Goal: Transaction & Acquisition: Purchase product/service

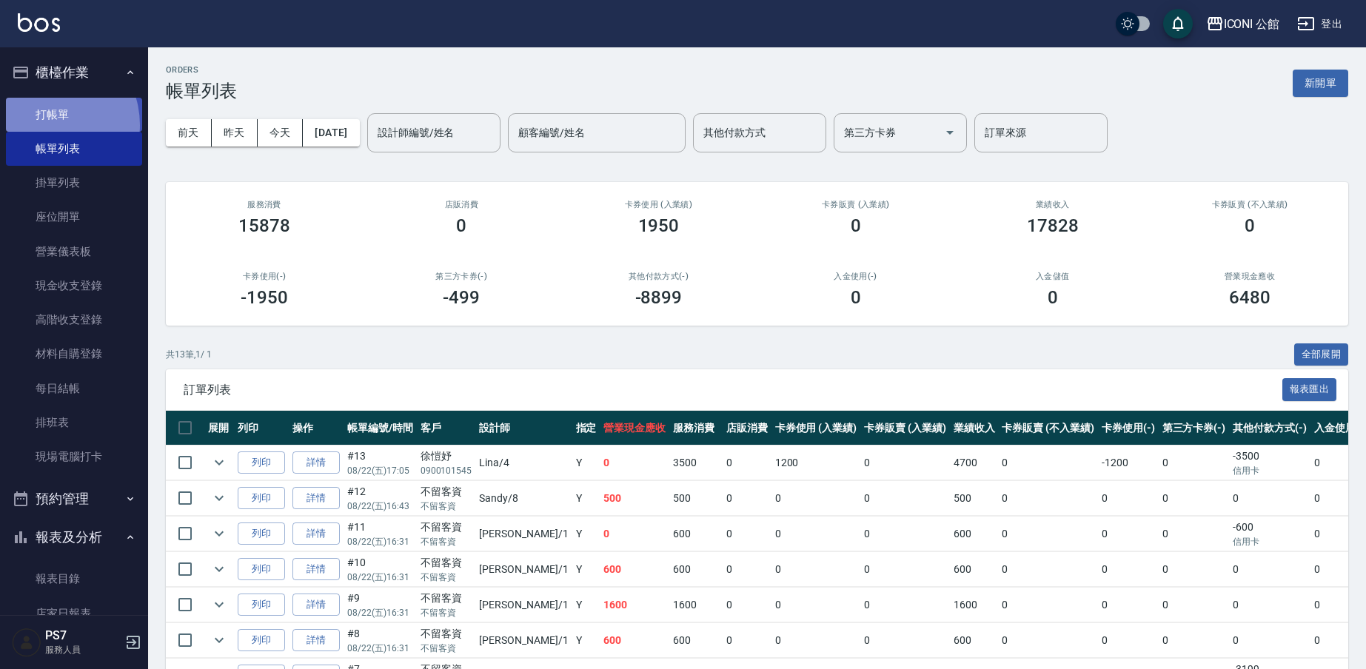
click at [45, 124] on link "打帳單" at bounding box center [74, 115] width 136 height 34
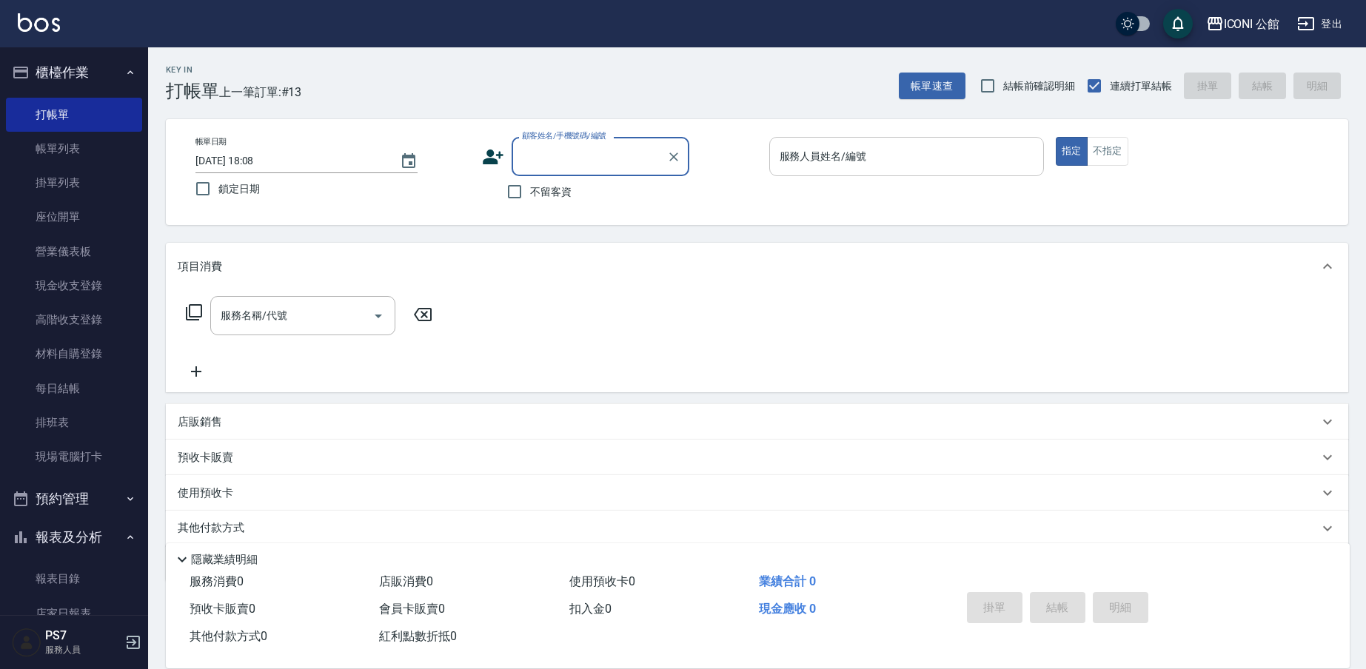
click at [912, 159] on input "服務人員姓名/編號" at bounding box center [906, 157] width 261 height 26
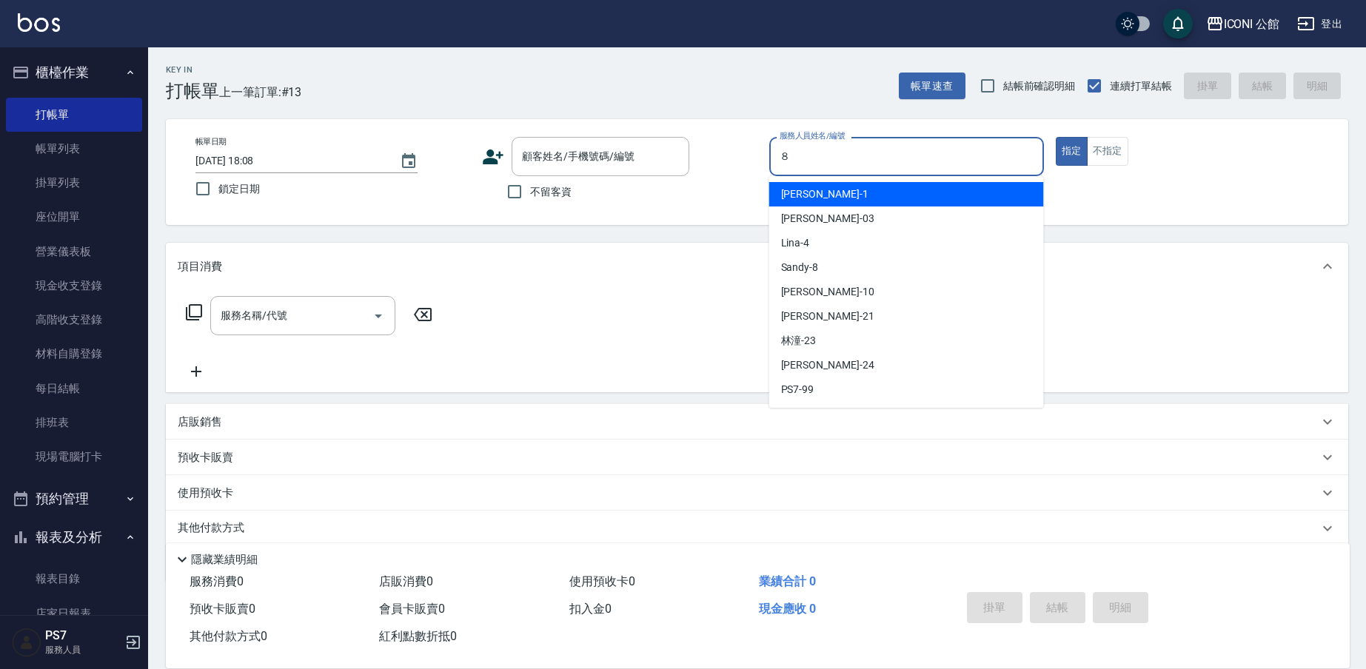
type input "８"
click at [1071, 151] on button "指定" at bounding box center [1072, 151] width 32 height 29
type button "true"
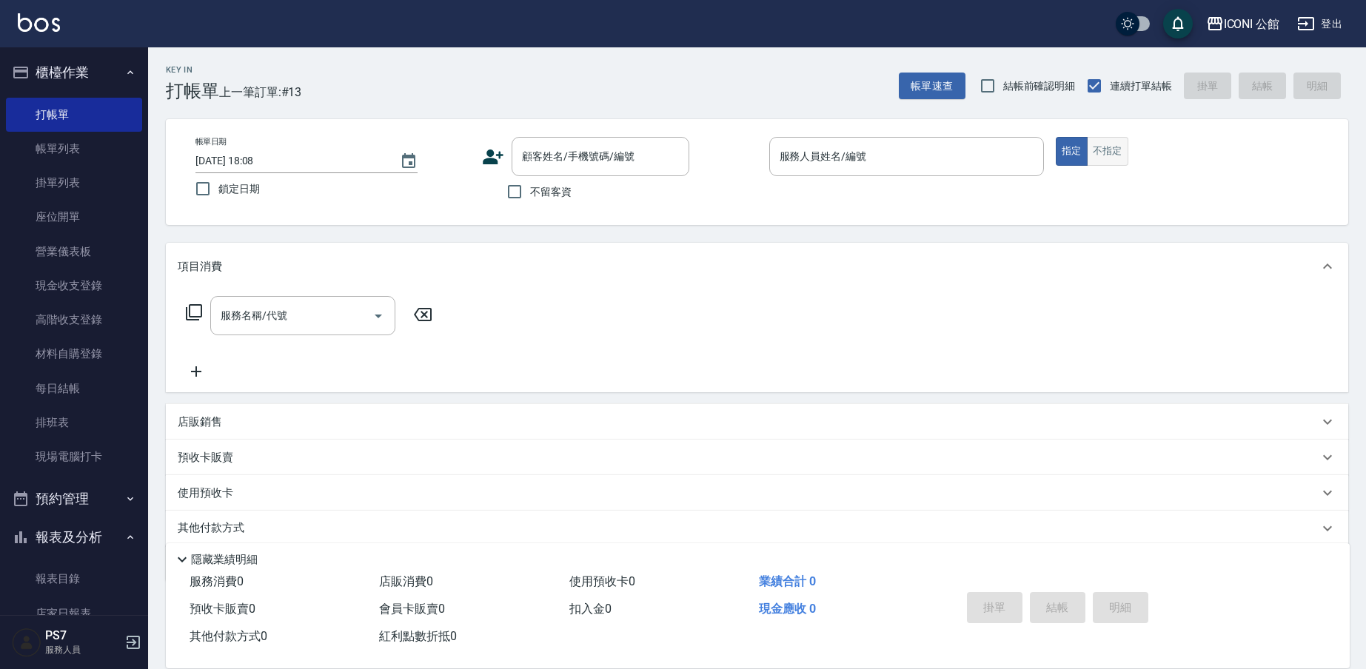
click at [1093, 152] on button "不指定" at bounding box center [1107, 151] width 41 height 29
click at [908, 184] on p at bounding box center [906, 184] width 275 height 16
click at [886, 163] on input "服務人員姓名/編號" at bounding box center [906, 157] width 261 height 26
type input "Sandy-8"
type button "false"
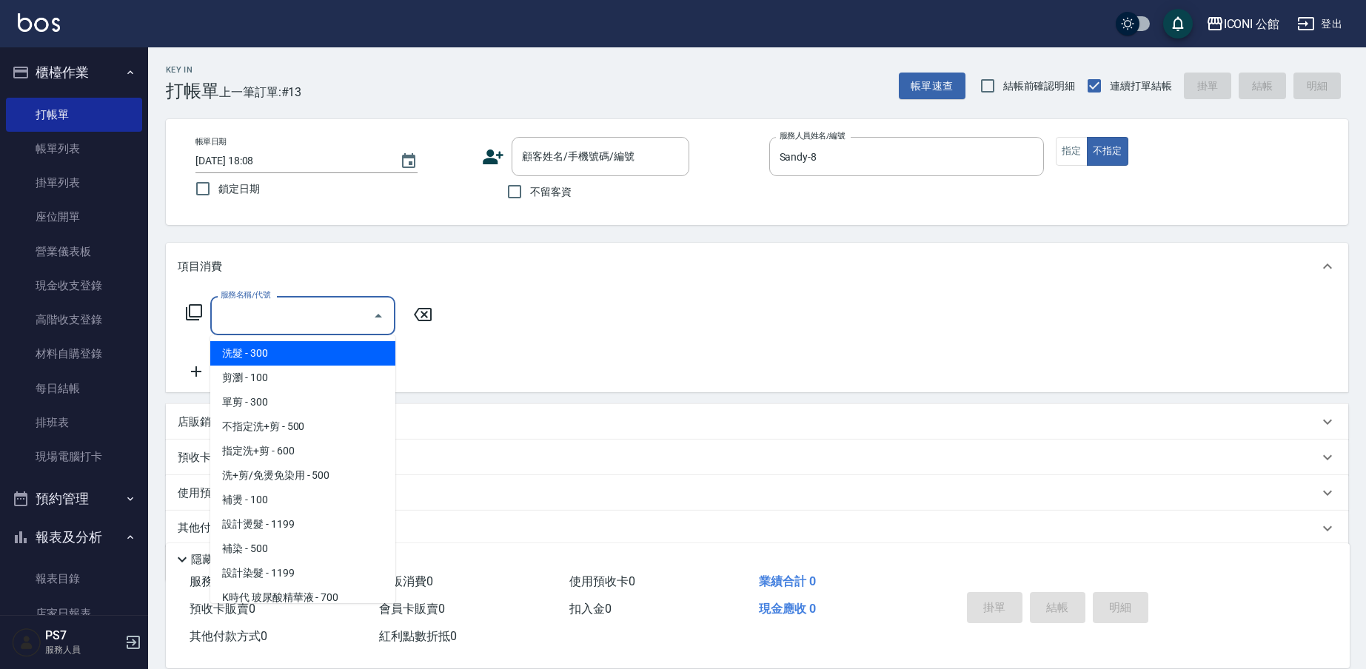
click at [334, 309] on input "服務名稱/代號" at bounding box center [292, 316] width 150 height 26
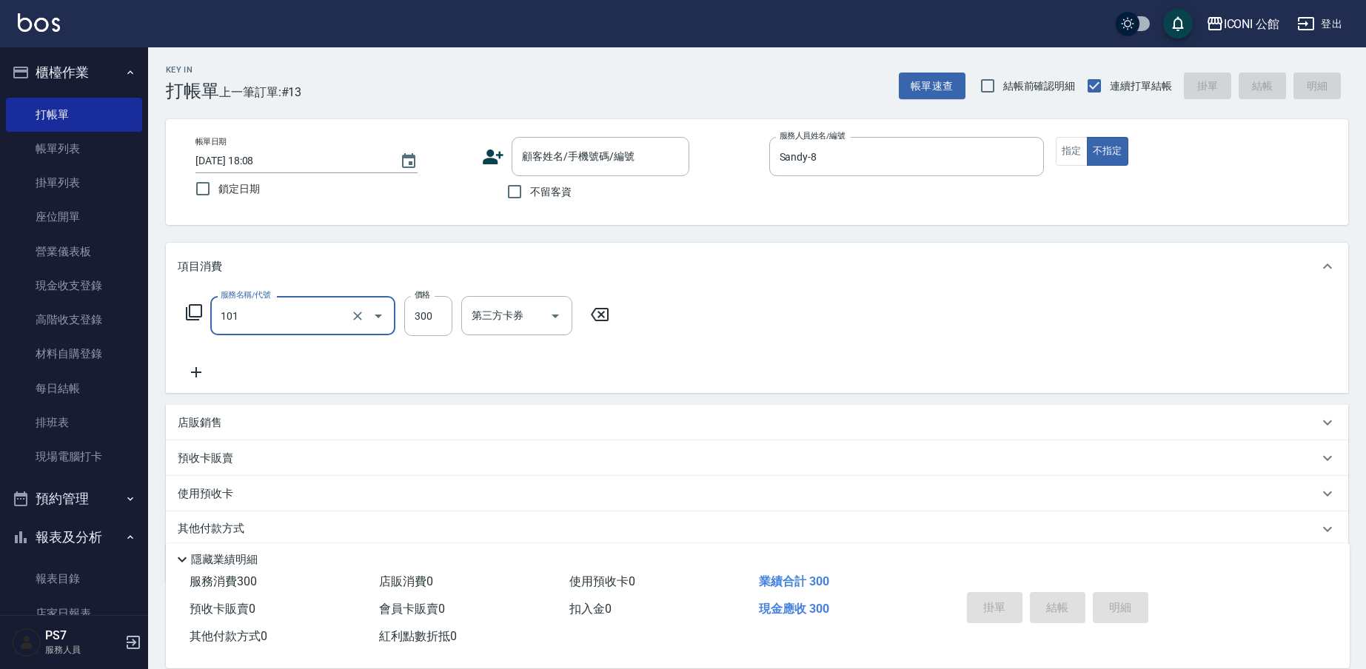
type input "洗髮(101)"
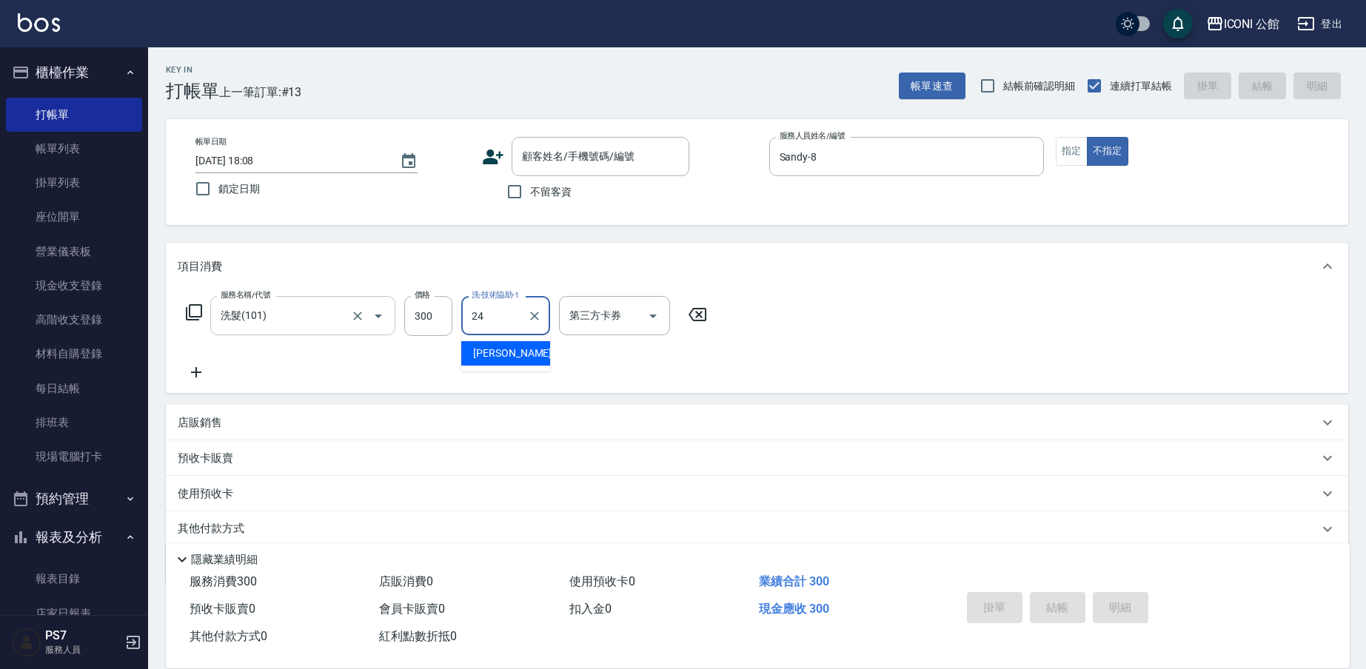
type input "[PERSON_NAME]-24"
click at [199, 309] on icon at bounding box center [194, 313] width 18 height 18
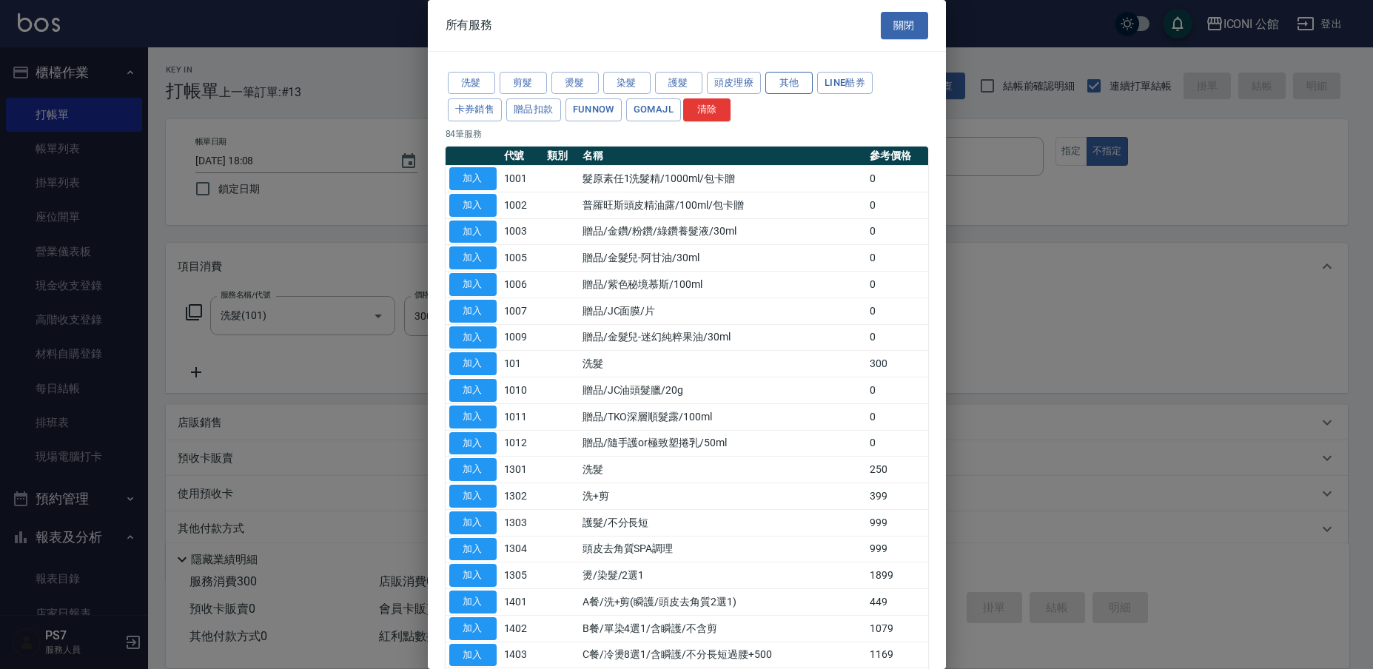
click at [803, 83] on button "其他" at bounding box center [789, 83] width 47 height 23
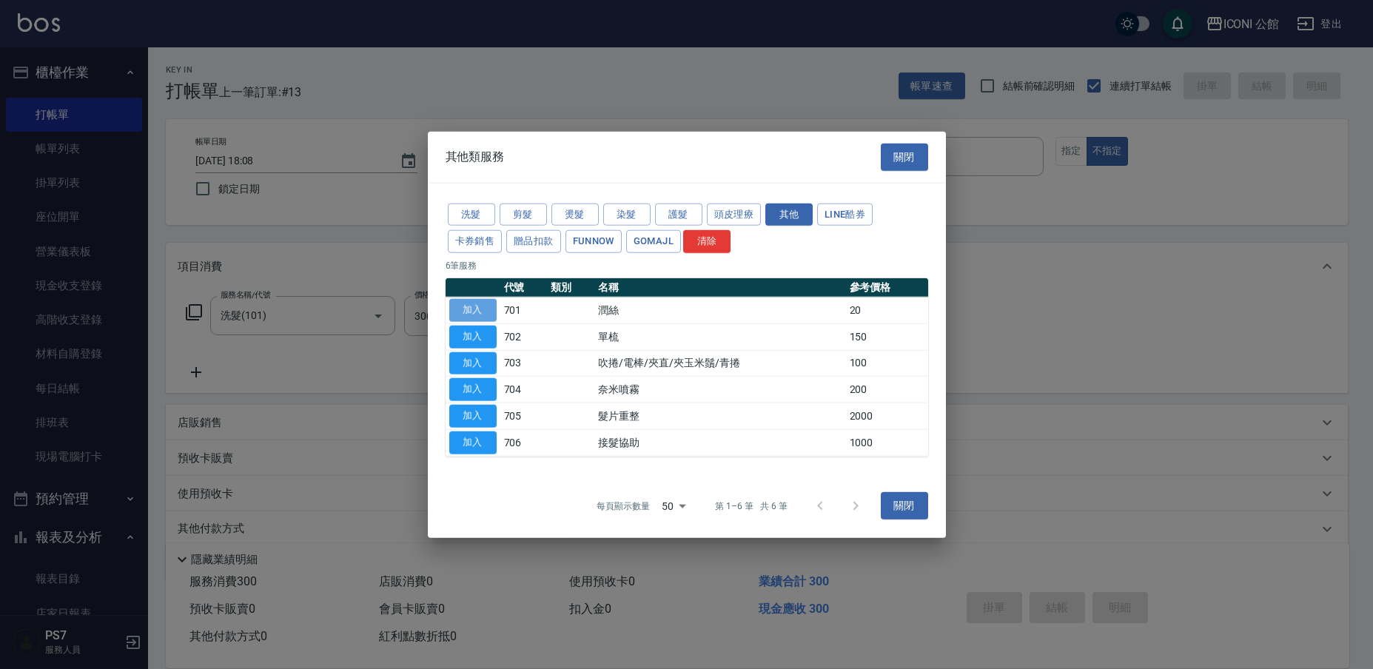
click at [474, 304] on button "加入" at bounding box center [472, 310] width 47 height 23
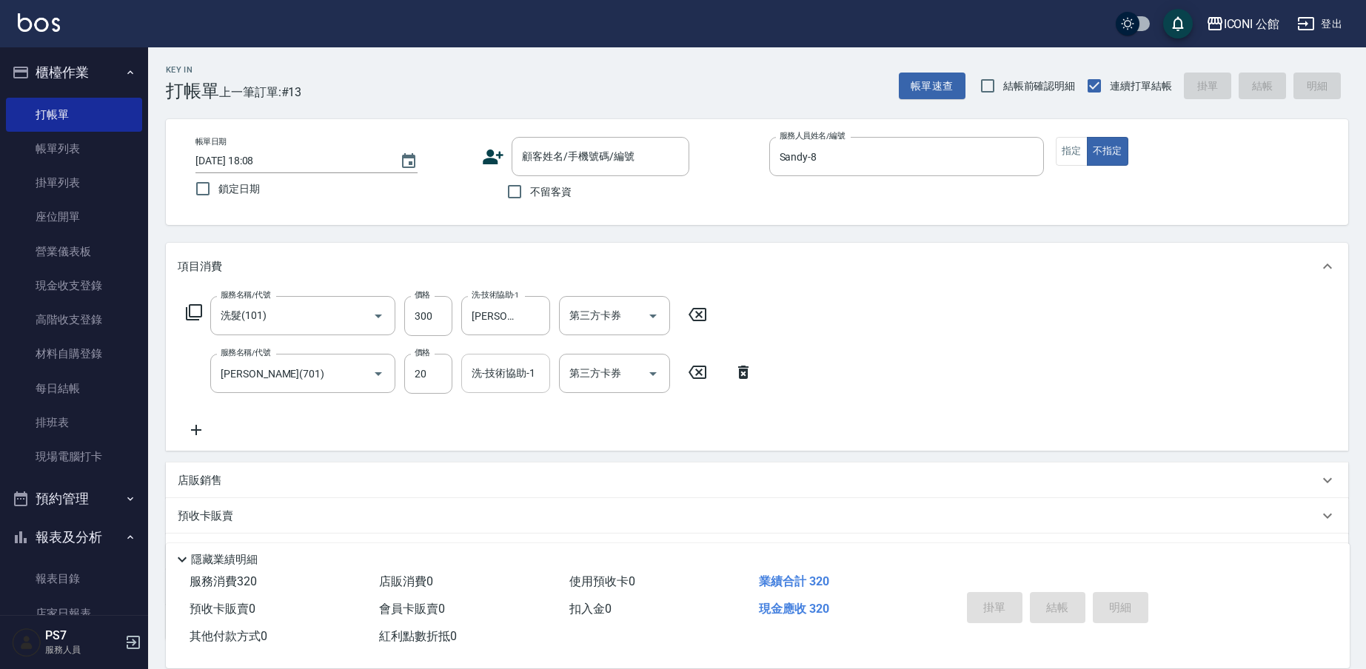
click at [514, 377] on input "洗-技術協助-1" at bounding box center [506, 374] width 76 height 26
type input "[PERSON_NAME]-24"
click at [527, 183] on input "不留客資" at bounding box center [514, 191] width 31 height 31
checkbox input "true"
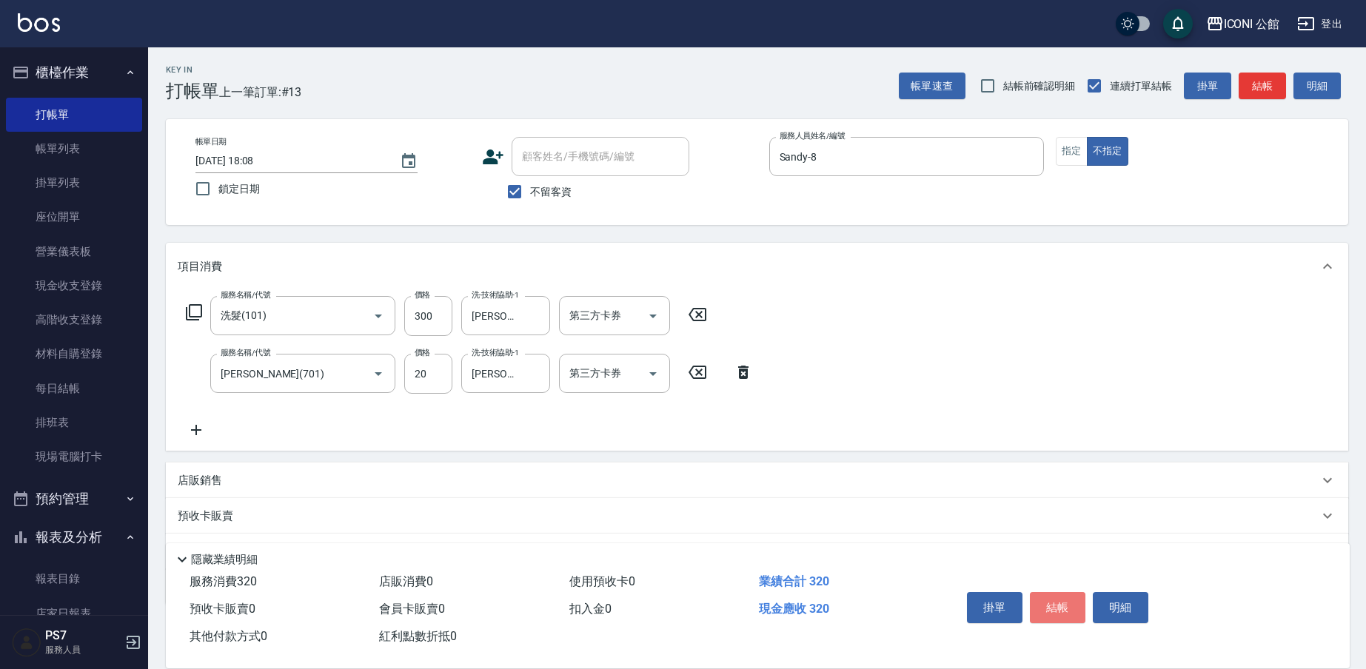
click at [1068, 608] on button "結帳" at bounding box center [1058, 607] width 56 height 31
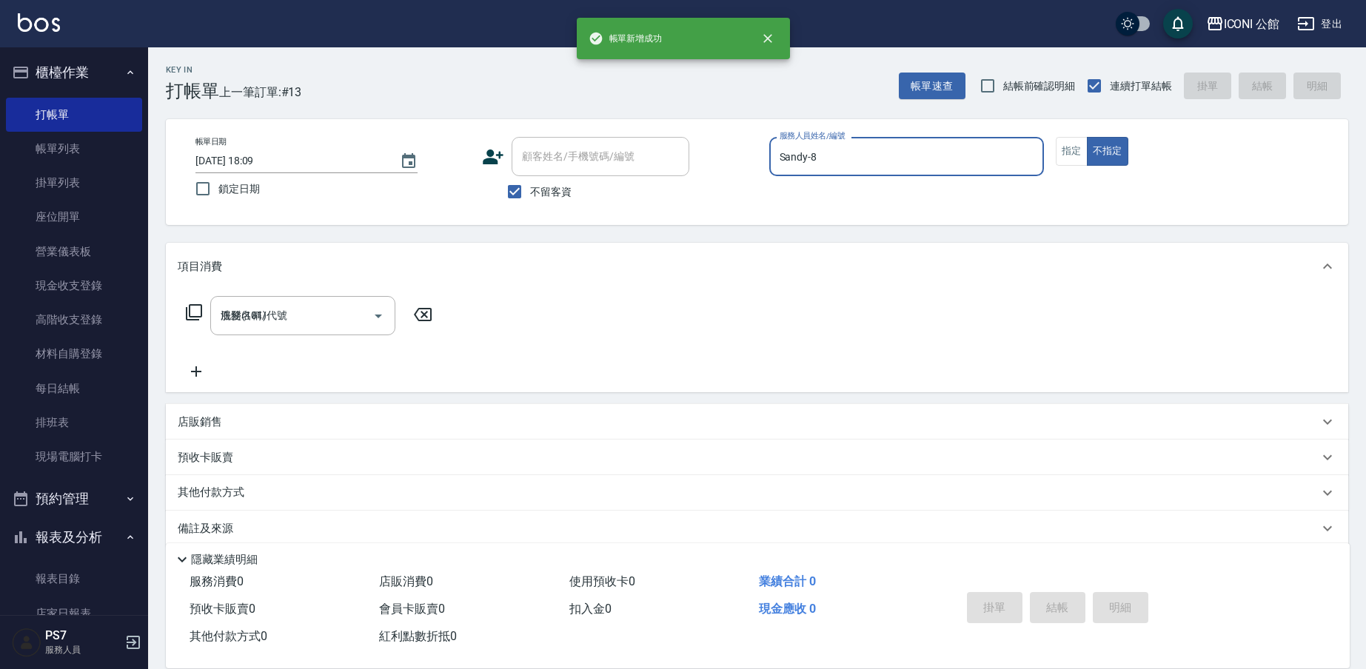
type input "[DATE] 18:09"
click at [54, 138] on link "帳單列表" at bounding box center [74, 149] width 136 height 34
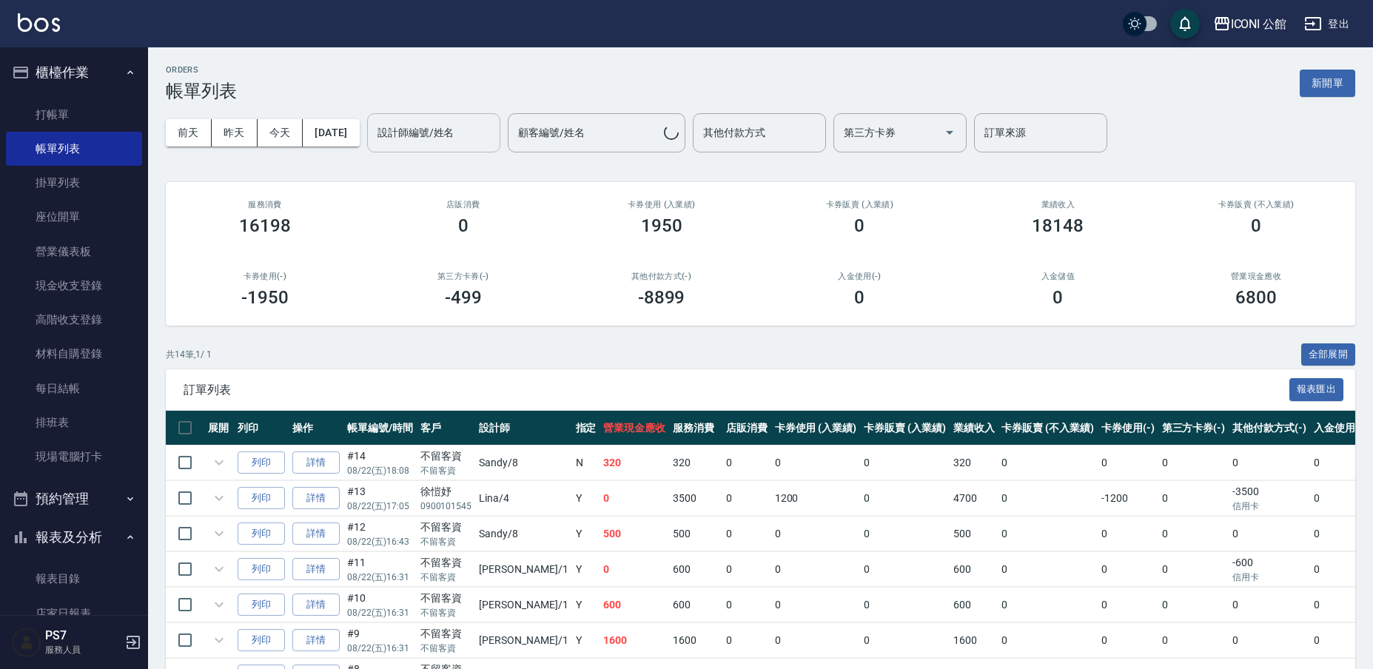
click at [450, 147] on div "設計師編號/姓名" at bounding box center [433, 132] width 133 height 39
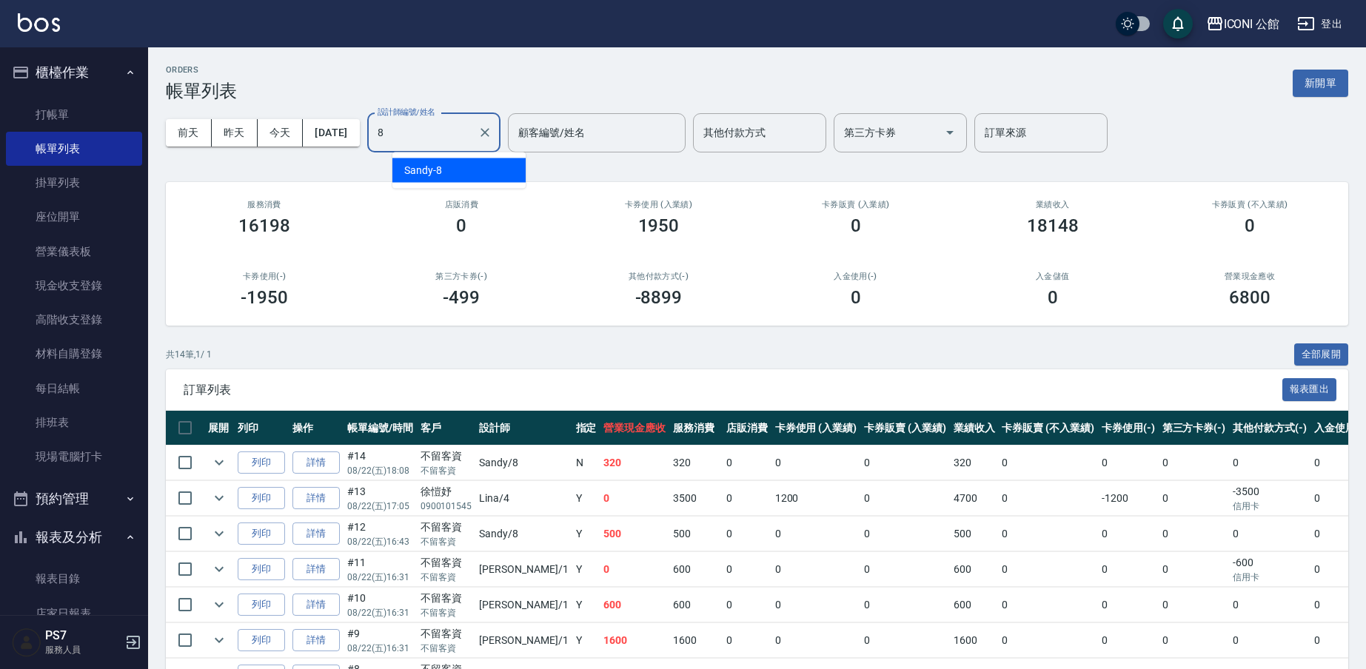
type input "Sandy-8"
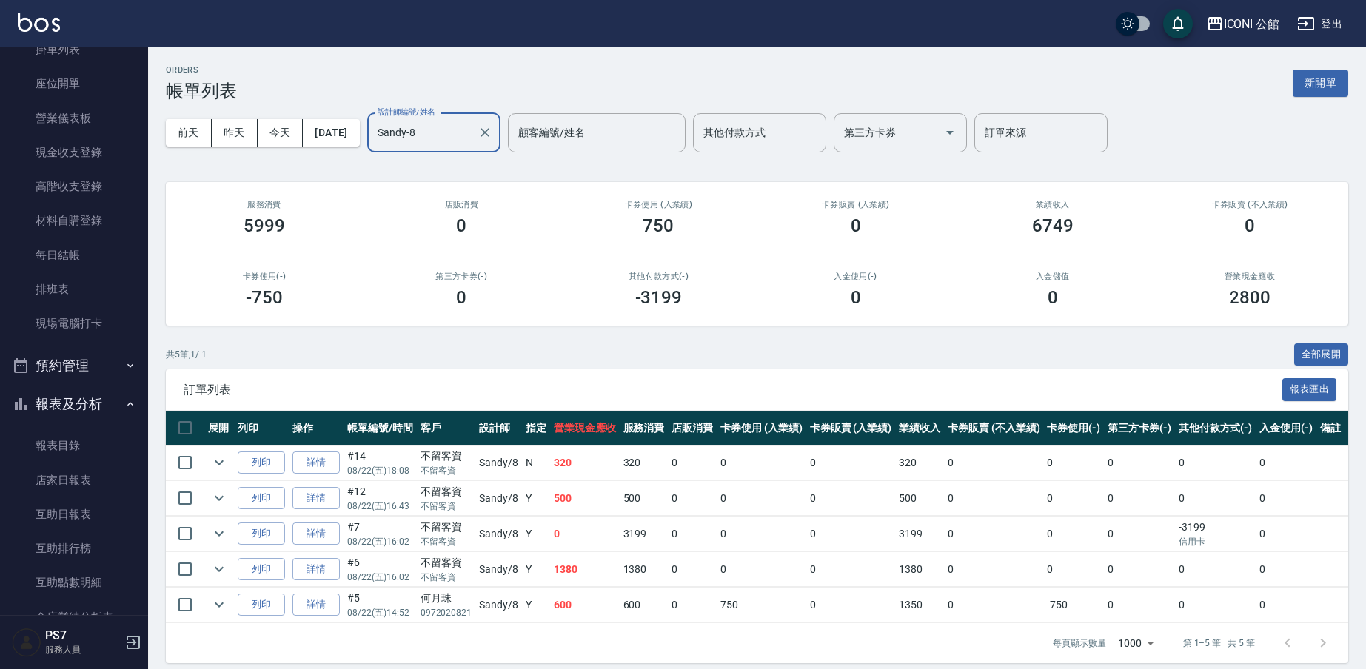
click at [73, 272] on link "每日結帳" at bounding box center [74, 255] width 136 height 34
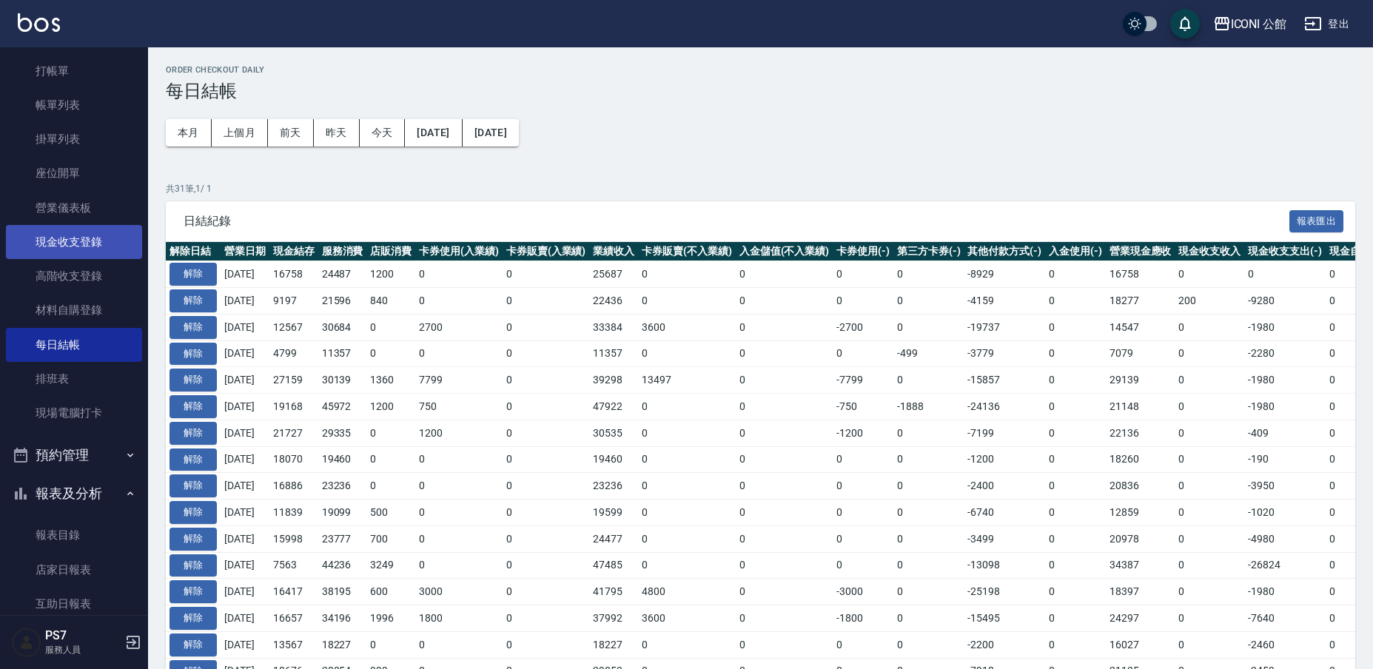
click at [76, 253] on link "現金收支登錄" at bounding box center [74, 242] width 136 height 34
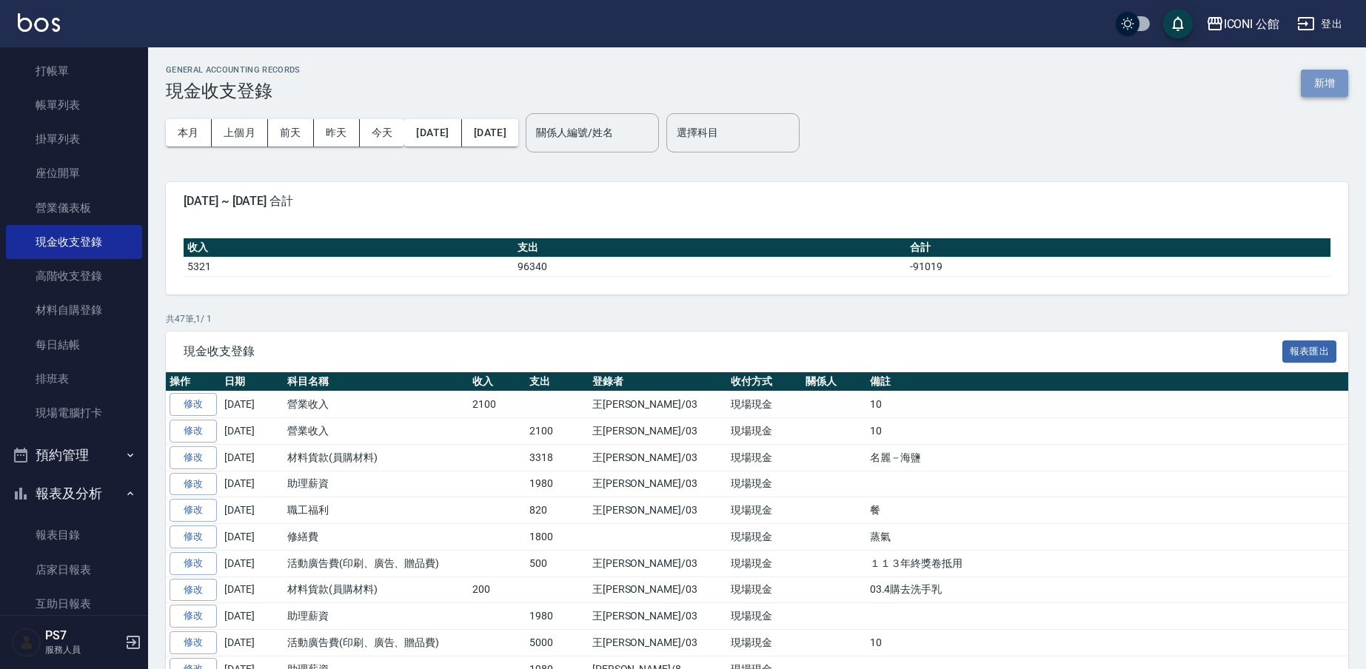
click at [1333, 76] on button "新增" at bounding box center [1324, 83] width 47 height 27
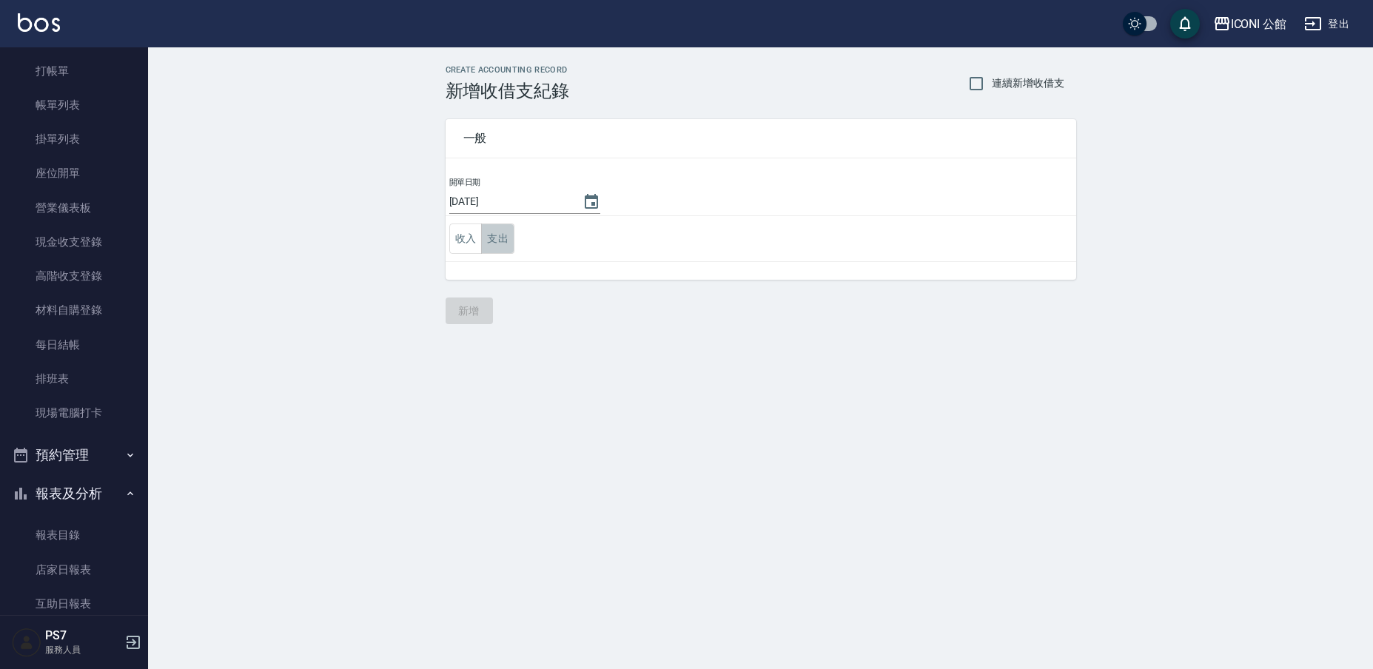
click at [513, 232] on button "支出" at bounding box center [497, 239] width 33 height 30
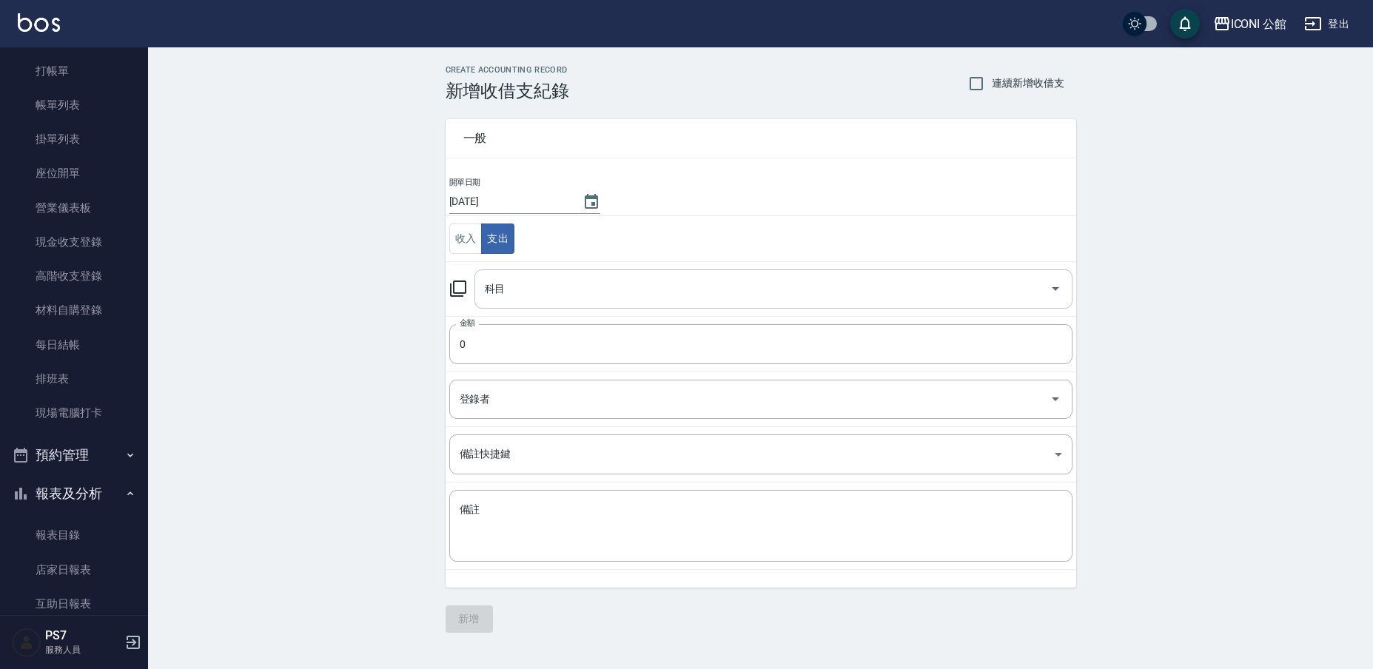
click at [536, 283] on input "科目" at bounding box center [762, 289] width 563 height 26
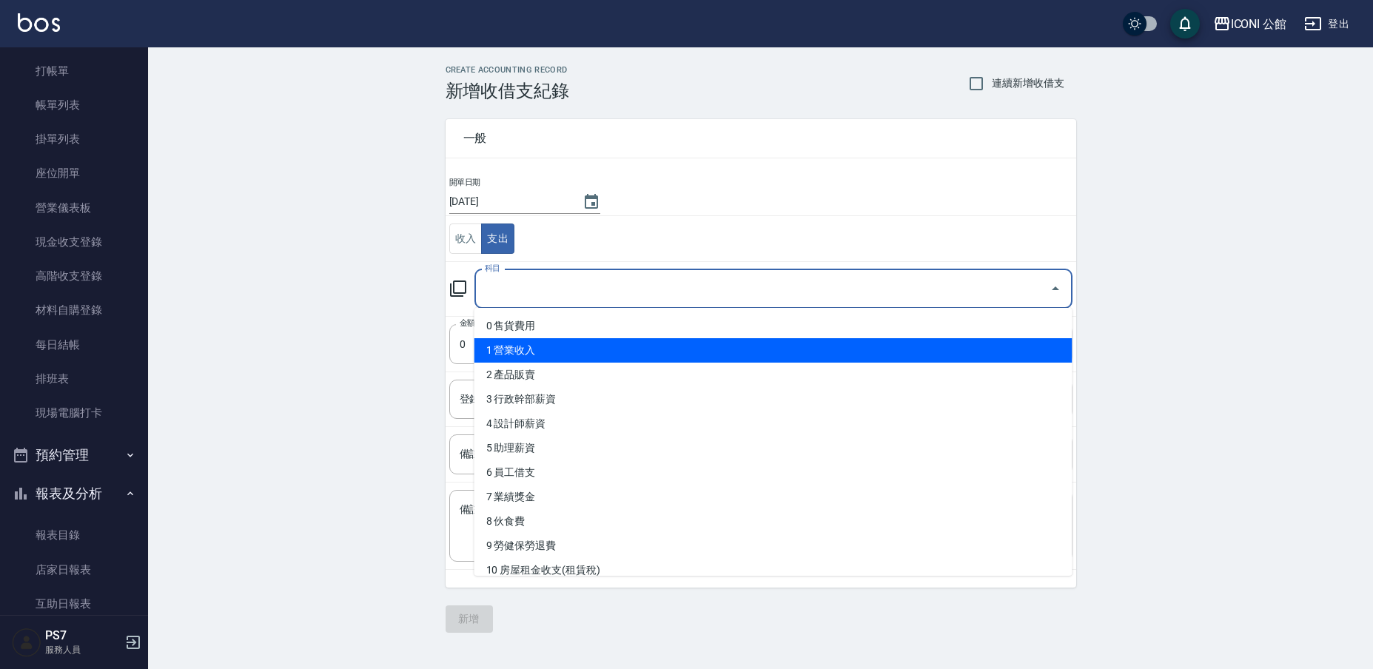
click at [543, 357] on li "1 營業收入" at bounding box center [774, 350] width 598 height 24
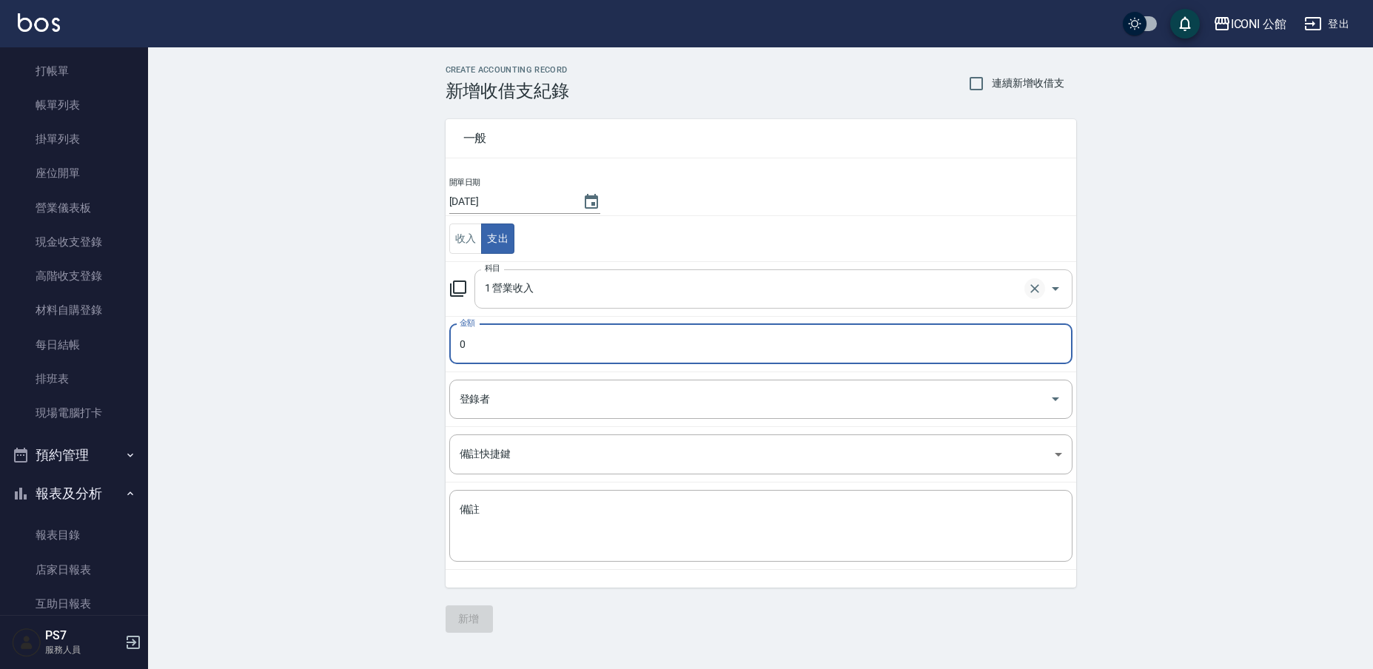
click at [1038, 289] on icon "Clear" at bounding box center [1035, 288] width 15 height 15
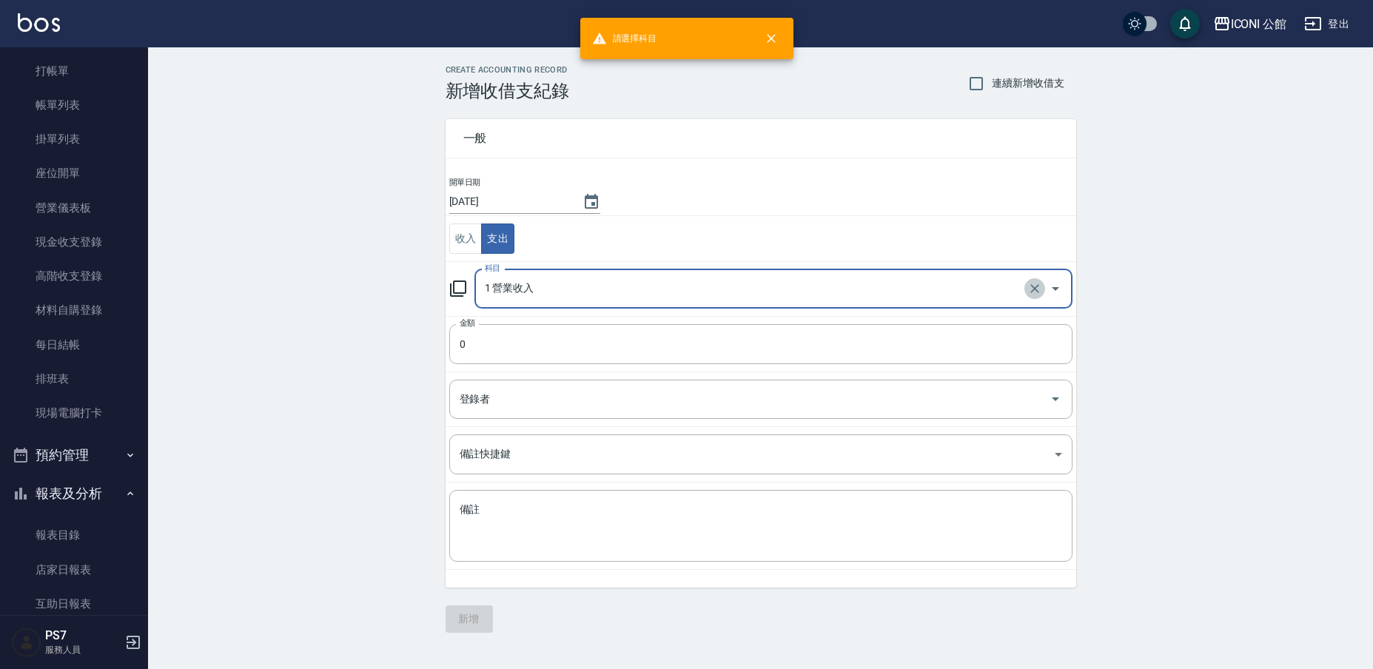
click at [1028, 288] on icon "Clear" at bounding box center [1035, 288] width 15 height 15
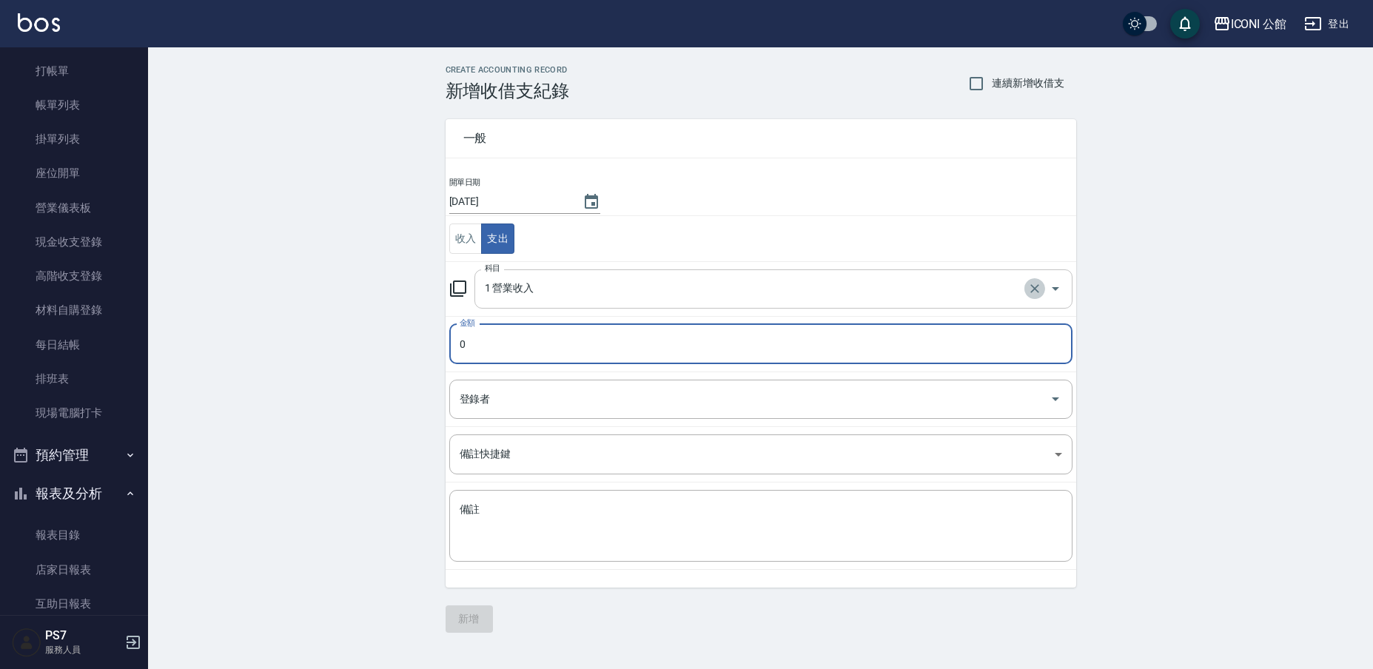
click at [1030, 286] on icon "Clear" at bounding box center [1035, 288] width 15 height 15
type input "1 營業收入"
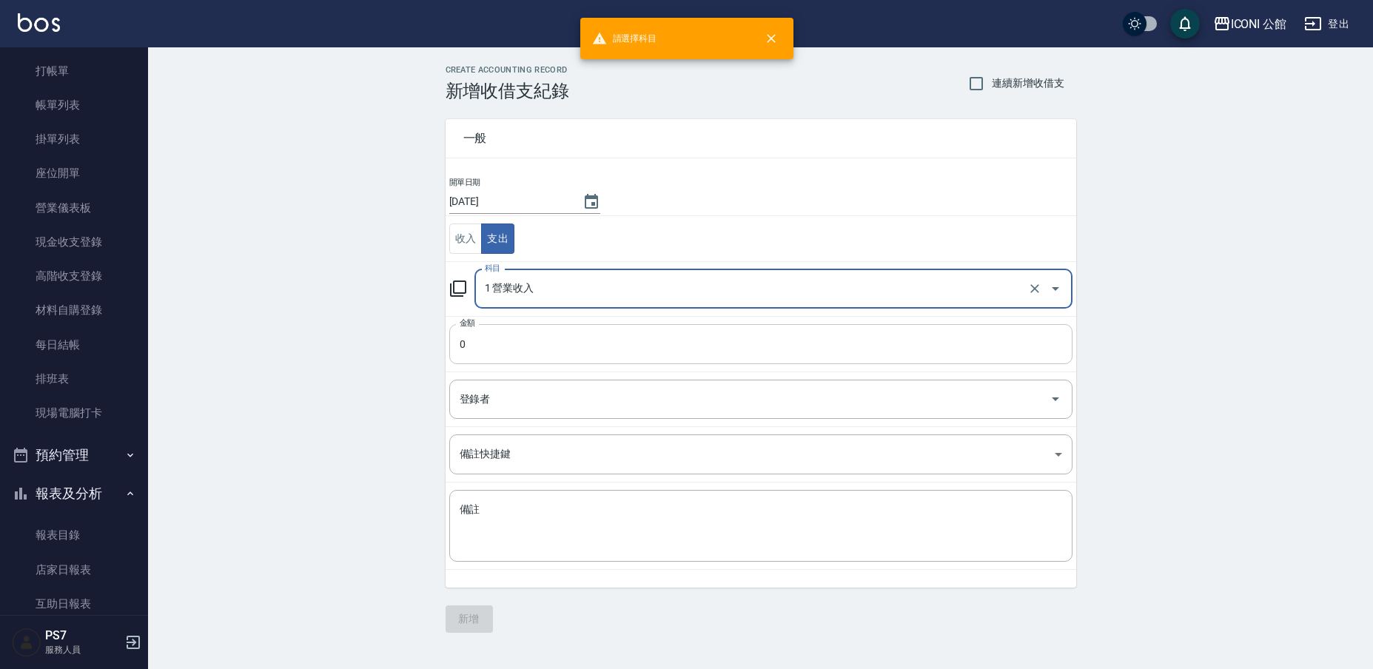
click at [504, 350] on input "0" at bounding box center [760, 344] width 623 height 40
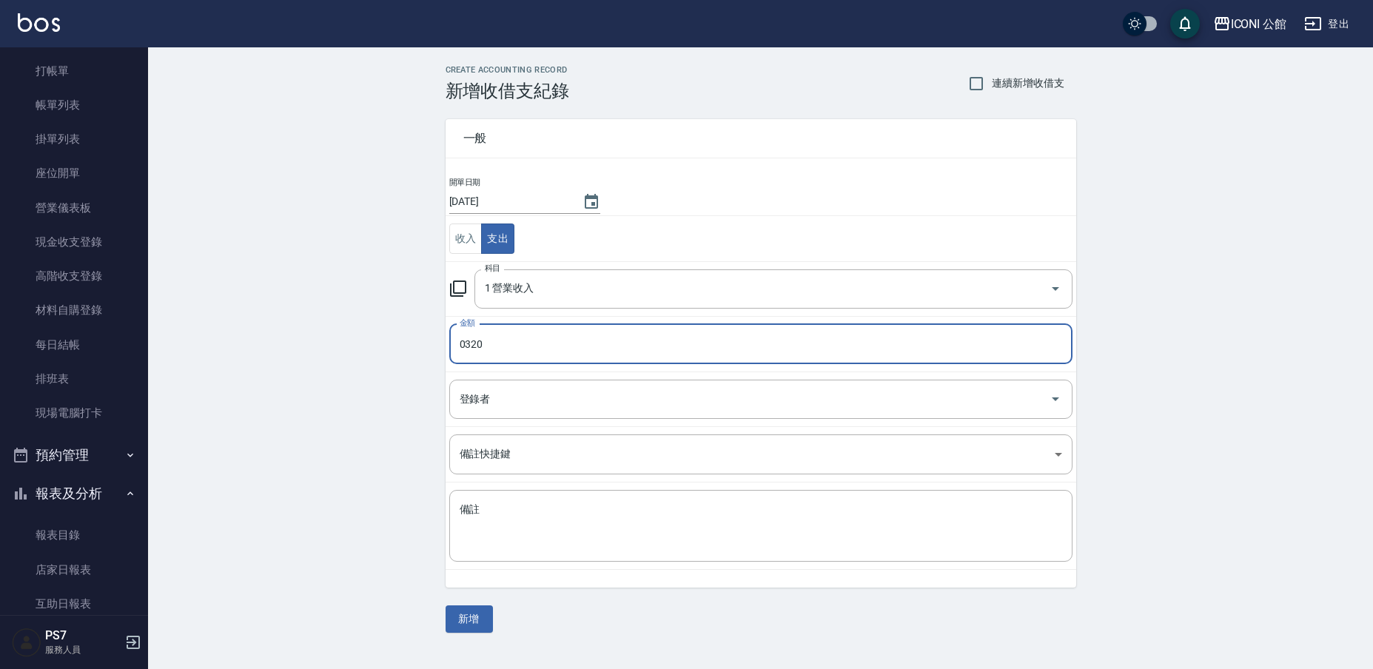
click at [472, 345] on input "0320" at bounding box center [760, 344] width 623 height 40
click at [466, 341] on input "0320" at bounding box center [760, 344] width 623 height 40
type input "320"
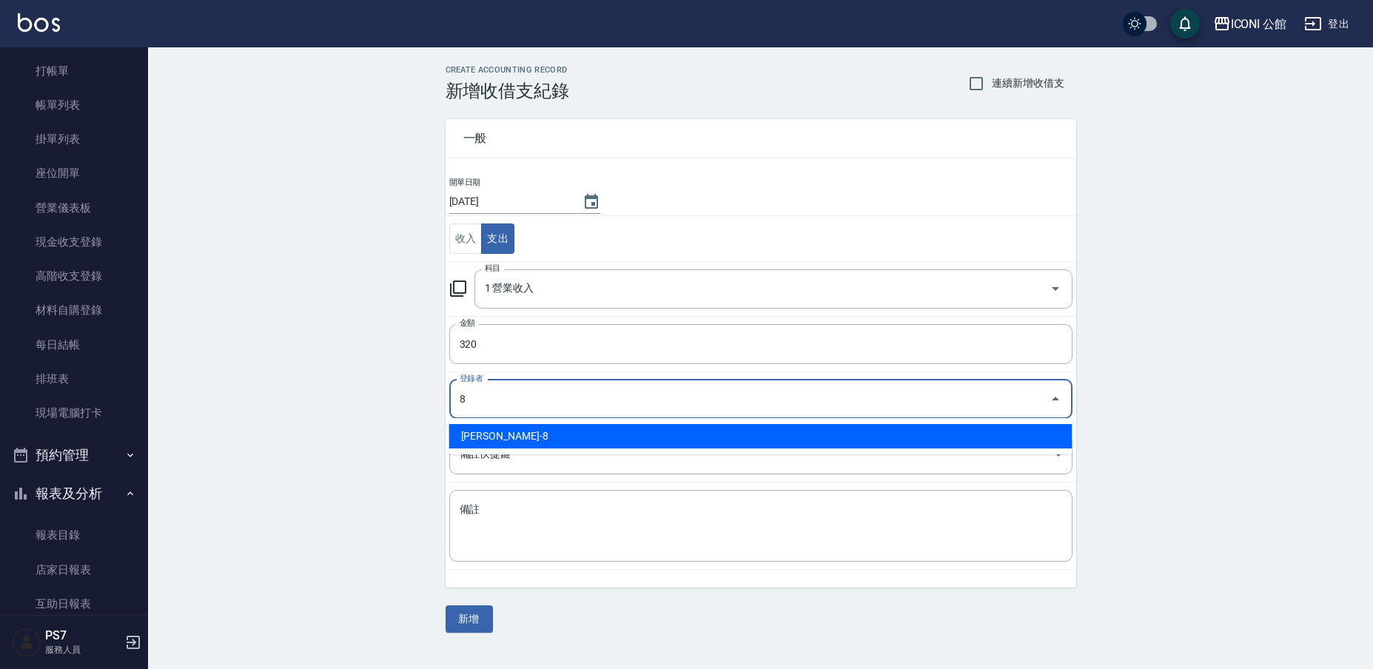
type input "[PERSON_NAME]-8"
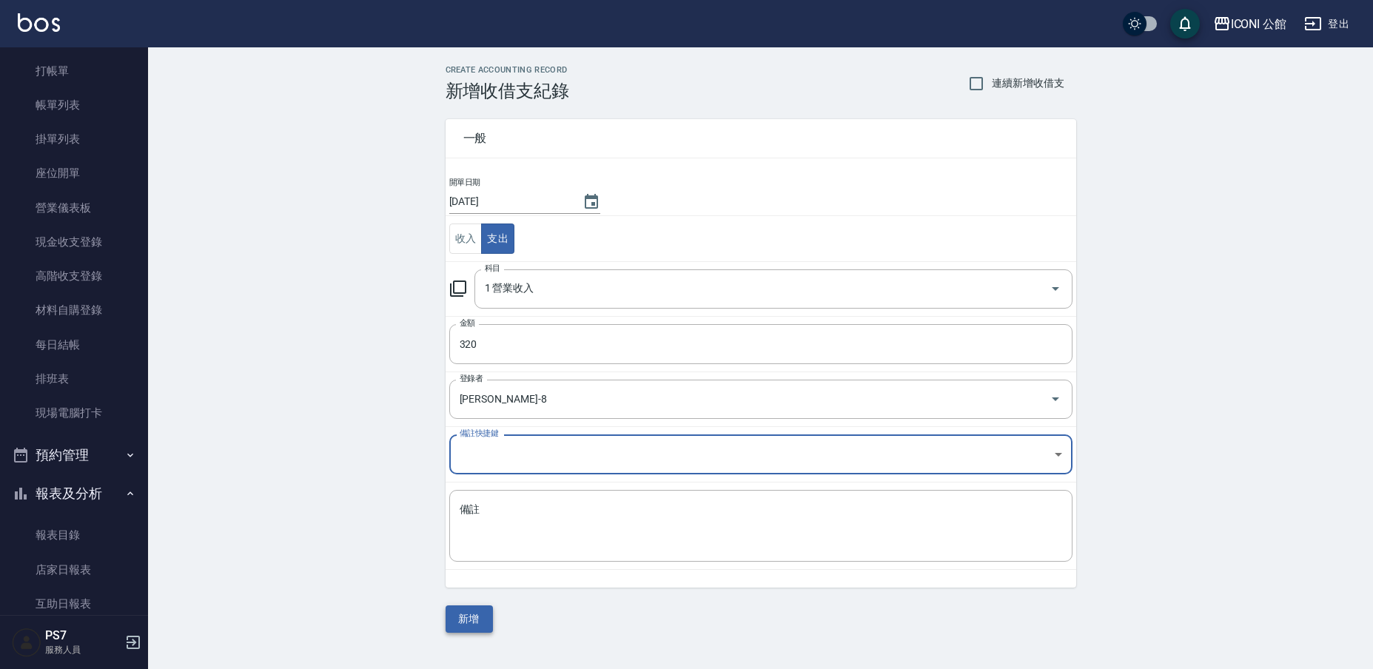
click at [481, 617] on button "新增" at bounding box center [469, 619] width 47 height 27
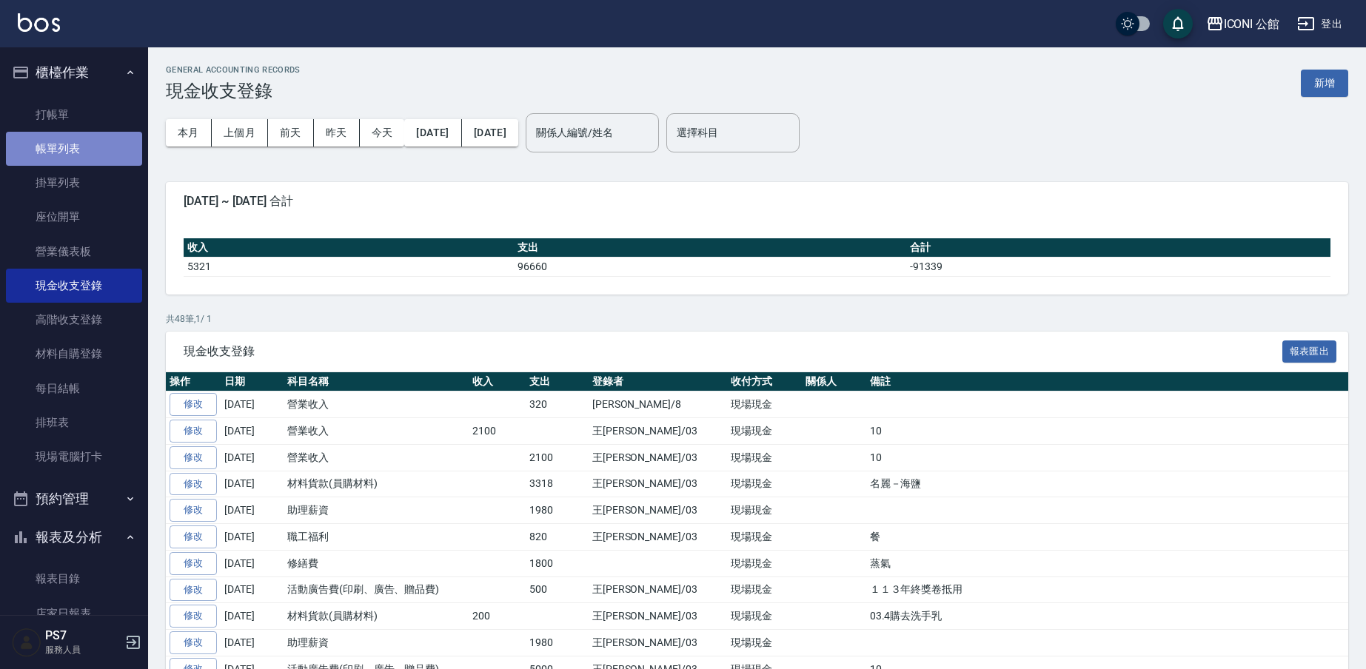
click at [78, 150] on link "帳單列表" at bounding box center [74, 149] width 136 height 34
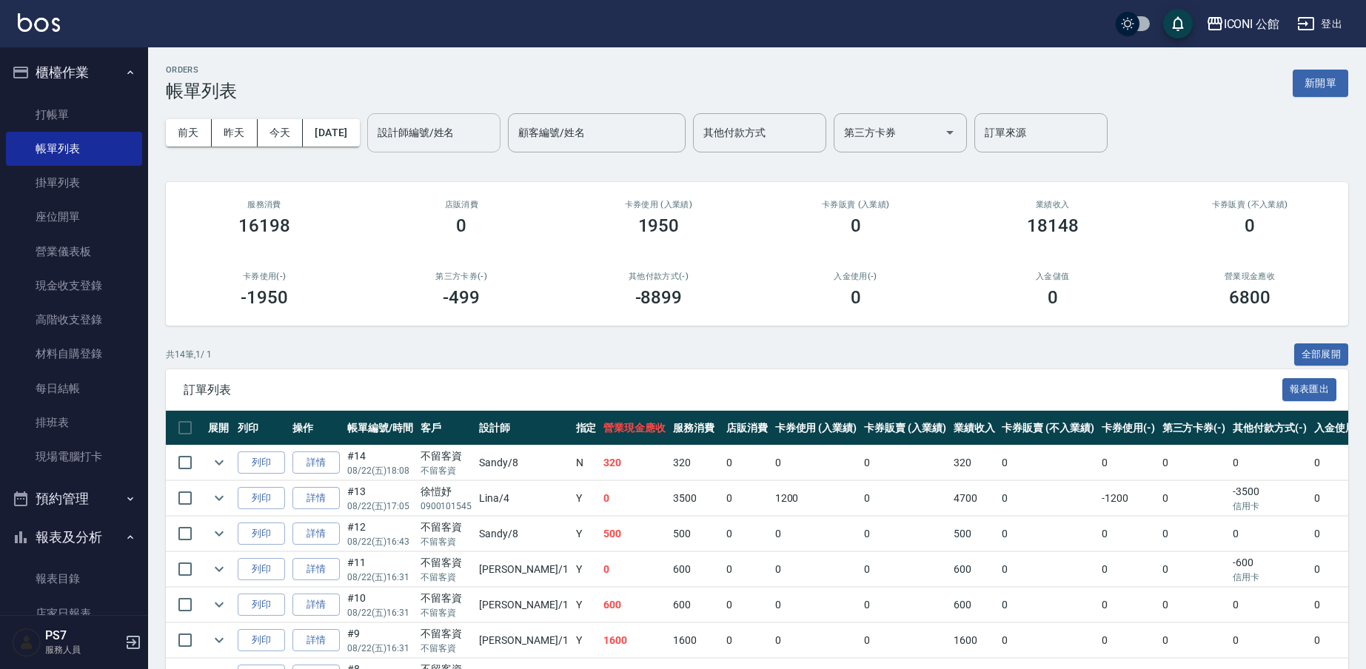
click at [451, 129] on input "設計師編號/姓名" at bounding box center [434, 133] width 120 height 26
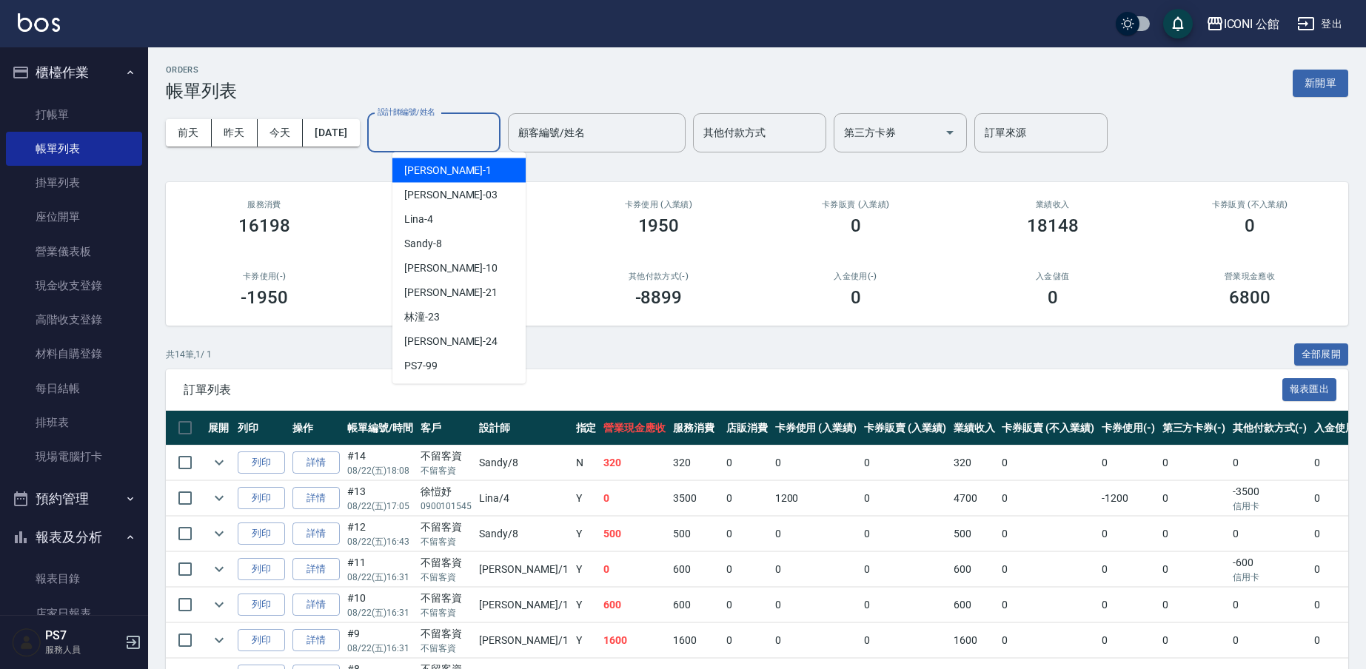
type input "7"
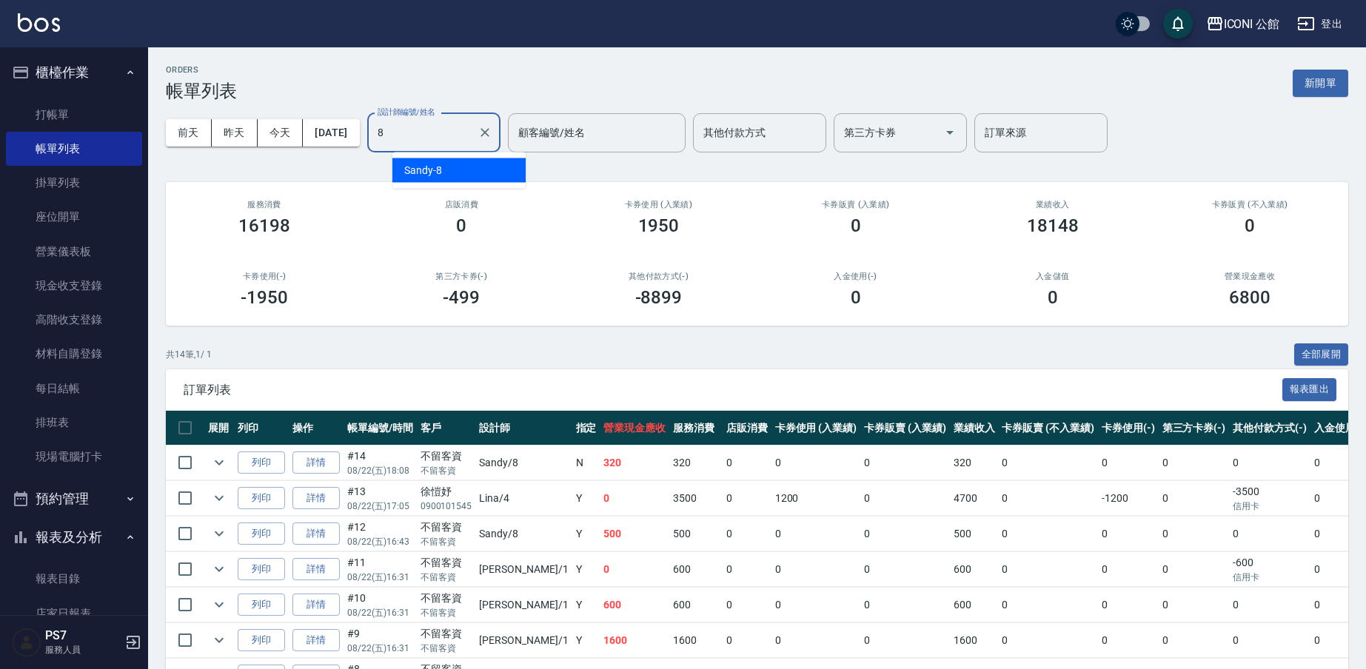
type input "Sandy-8"
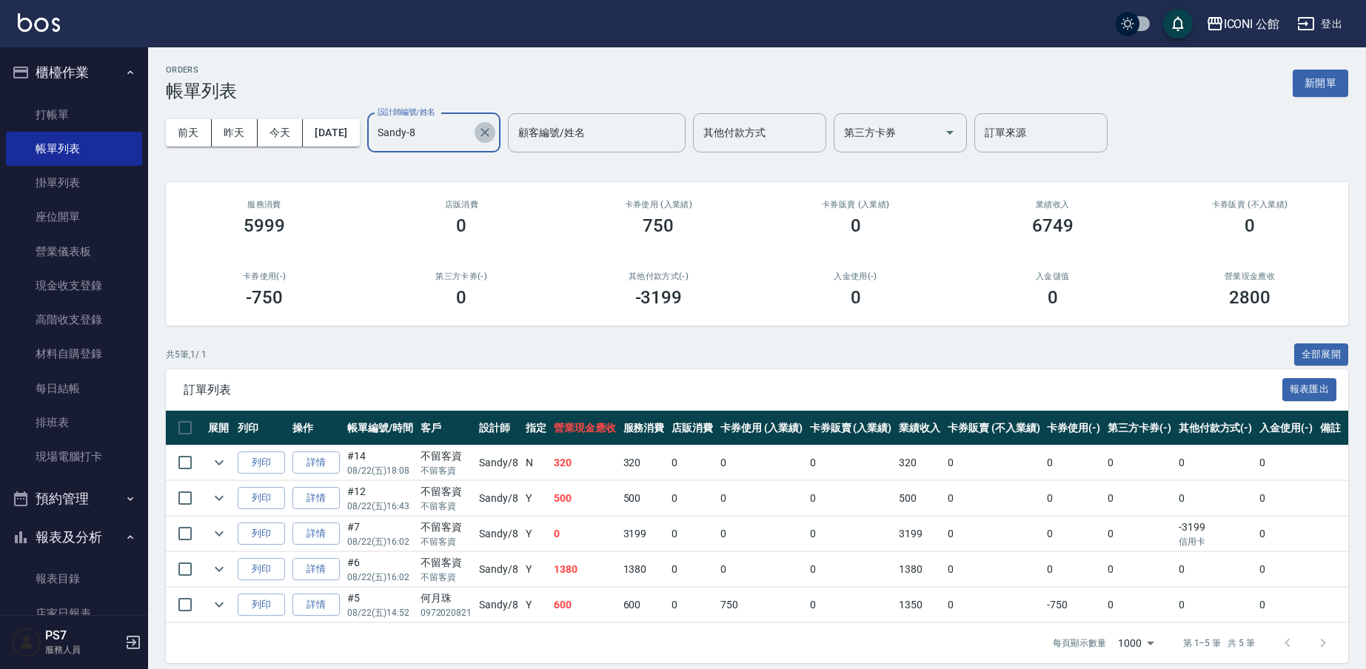
click at [489, 132] on icon "Clear" at bounding box center [485, 132] width 9 height 9
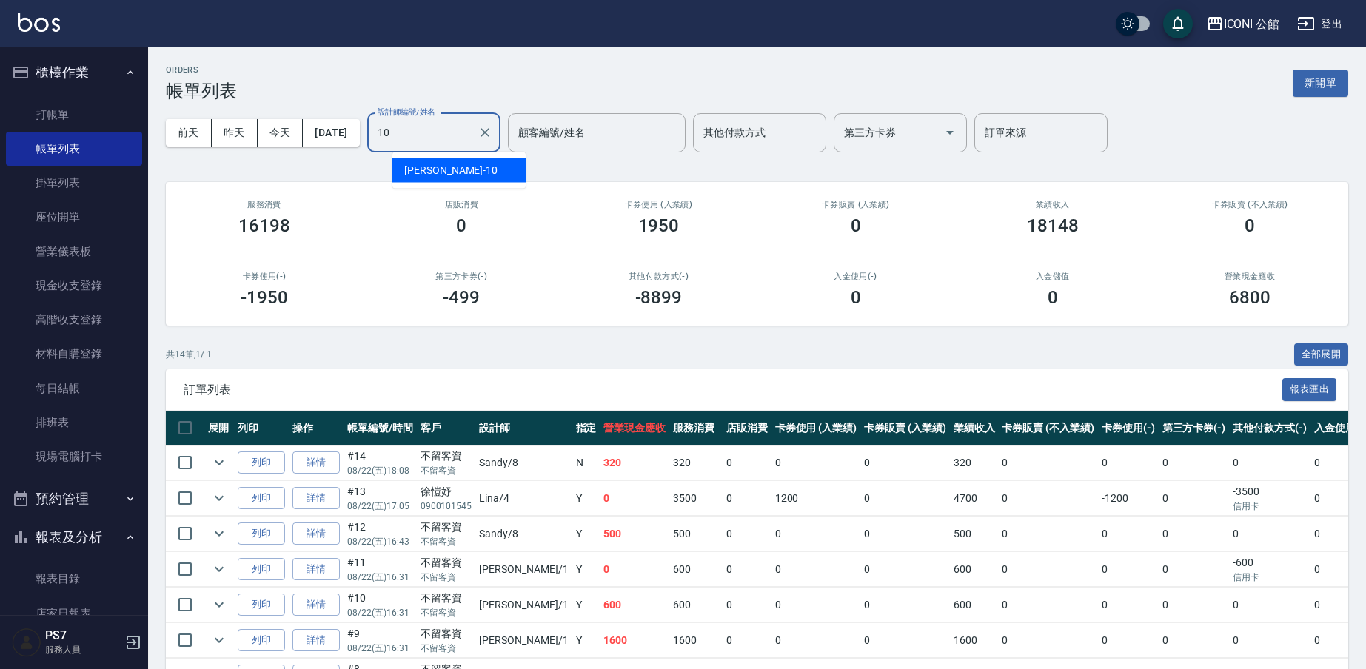
type input "[PERSON_NAME]-10"
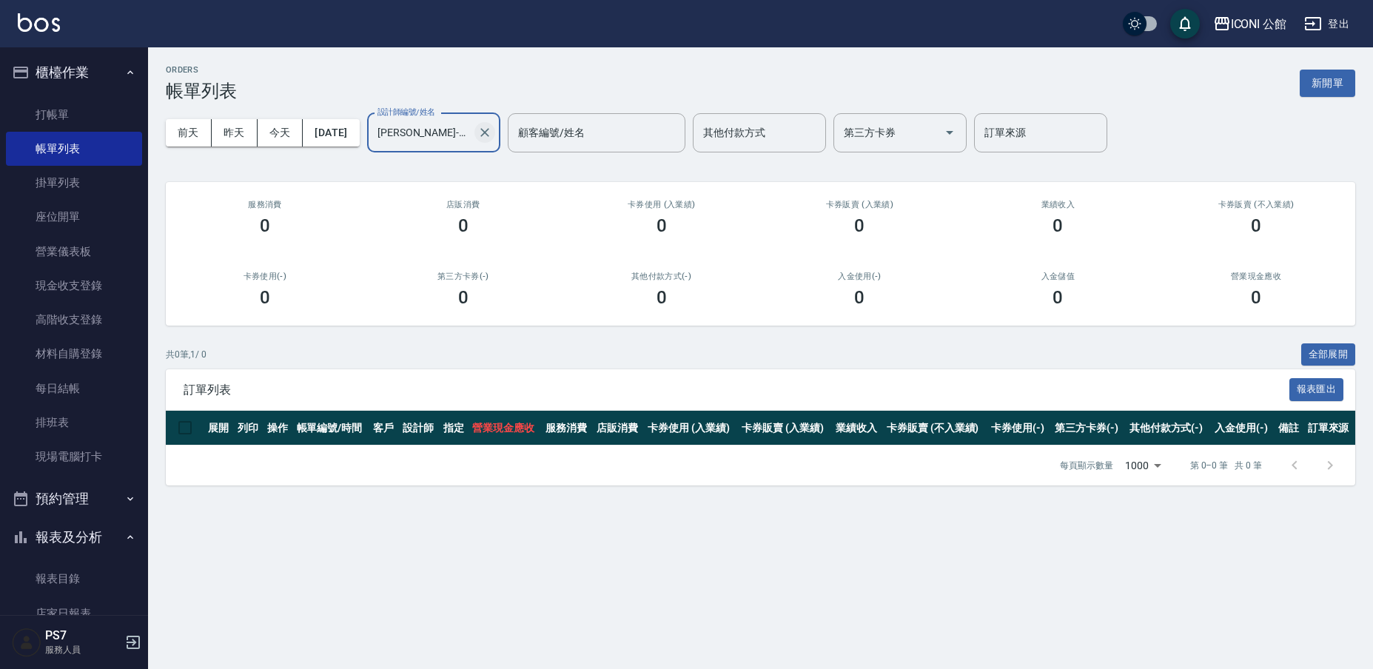
click at [492, 135] on icon "Clear" at bounding box center [485, 132] width 15 height 15
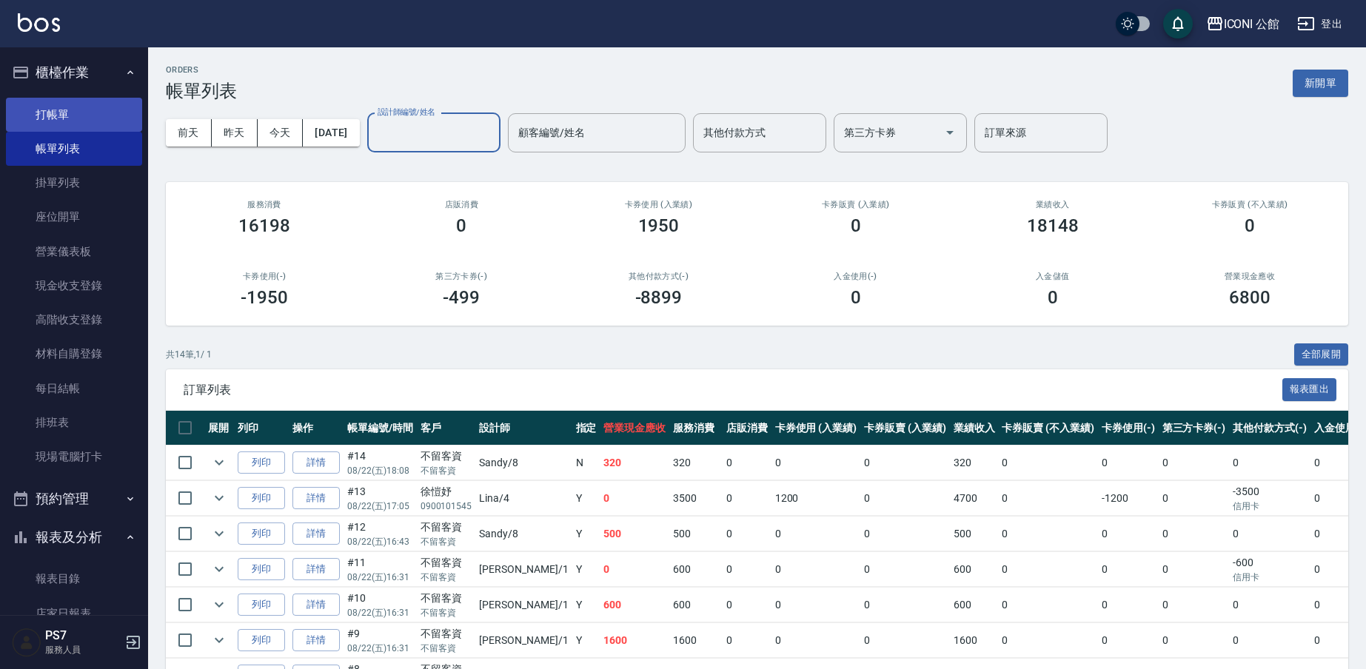
click at [50, 113] on link "打帳單" at bounding box center [74, 115] width 136 height 34
